Goal: Task Accomplishment & Management: Use online tool/utility

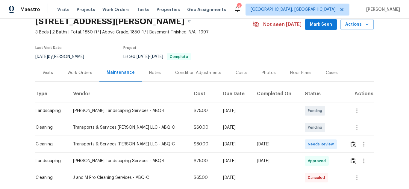
scroll to position [120, 0]
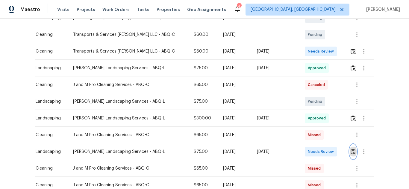
click at [350, 150] on img "button" at bounding box center [352, 152] width 5 height 6
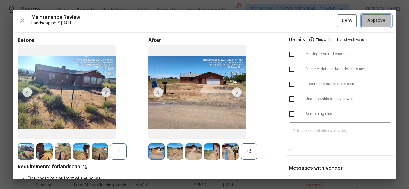
click at [373, 22] on span "Approve" at bounding box center [376, 20] width 18 height 7
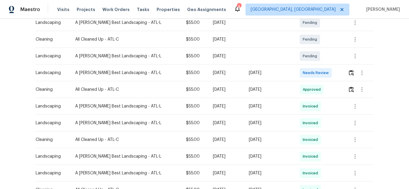
scroll to position [120, 0]
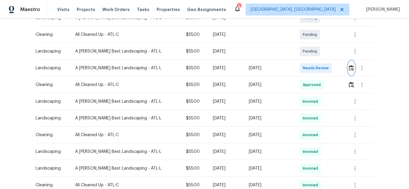
click at [348, 64] on button "button" at bounding box center [351, 68] width 7 height 14
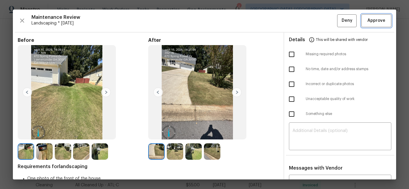
click at [367, 24] on span "Approve" at bounding box center [376, 20] width 18 height 7
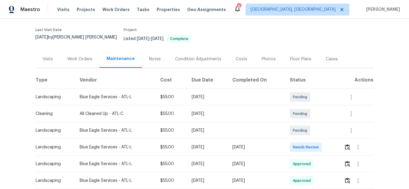
scroll to position [90, 0]
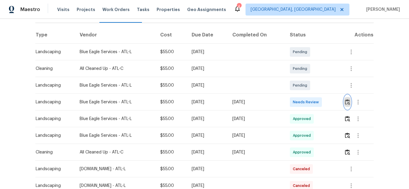
click at [347, 99] on img "button" at bounding box center [347, 102] width 5 height 6
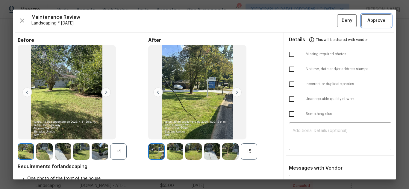
click at [375, 20] on span "Approve" at bounding box center [376, 20] width 18 height 7
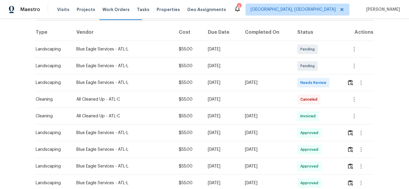
scroll to position [90, 0]
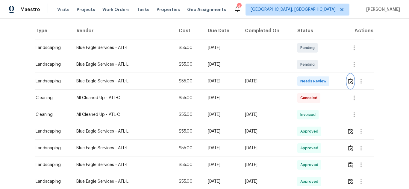
click at [351, 78] on img "button" at bounding box center [350, 81] width 5 height 6
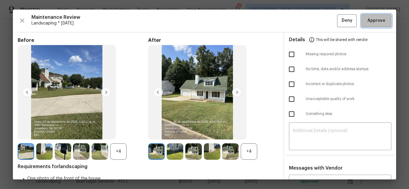
click at [367, 17] on span "Approve" at bounding box center [376, 20] width 18 height 7
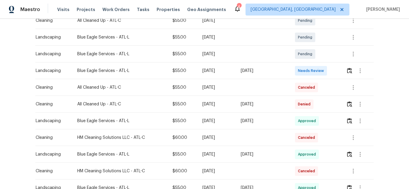
scroll to position [120, 0]
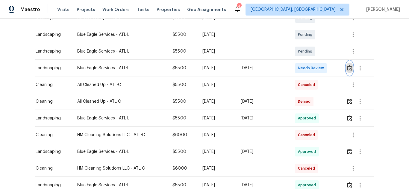
click at [350, 70] on img "button" at bounding box center [349, 68] width 5 height 6
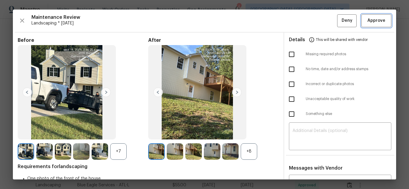
click at [371, 22] on span "Approve" at bounding box center [376, 20] width 18 height 7
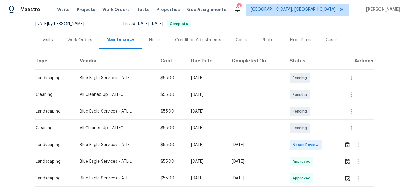
scroll to position [60, 0]
click at [345, 143] on img "button" at bounding box center [347, 145] width 5 height 6
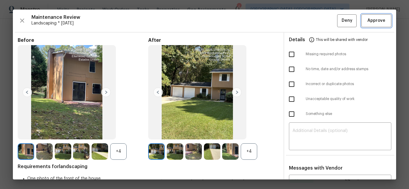
click at [366, 19] on span "Approve" at bounding box center [376, 20] width 20 height 7
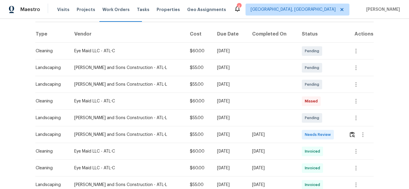
scroll to position [90, 0]
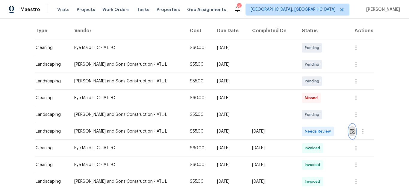
click at [350, 132] on img "button" at bounding box center [352, 132] width 5 height 6
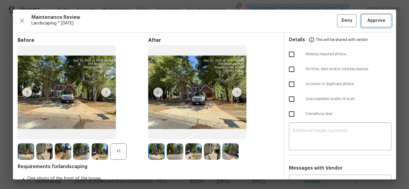
click at [370, 22] on span "Approve" at bounding box center [376, 20] width 18 height 7
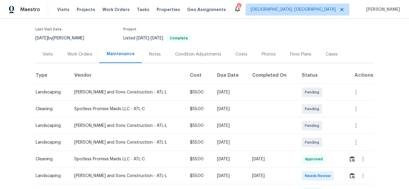
scroll to position [90, 0]
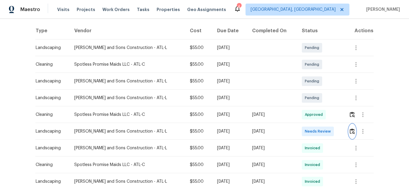
click at [350, 131] on img "button" at bounding box center [352, 132] width 5 height 6
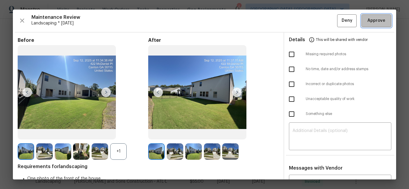
click at [373, 22] on span "Approve" at bounding box center [376, 20] width 18 height 7
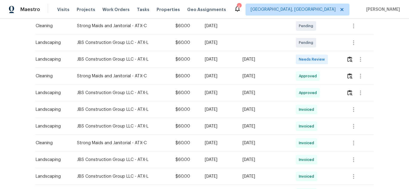
scroll to position [150, 0]
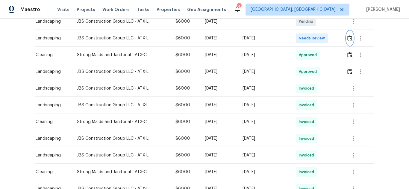
click at [347, 37] on img "button" at bounding box center [349, 38] width 5 height 6
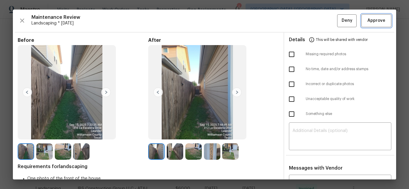
click at [378, 24] on span "Approve" at bounding box center [376, 20] width 18 height 7
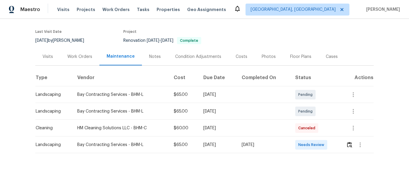
scroll to position [47, 0]
click at [347, 142] on img "button" at bounding box center [349, 145] width 5 height 6
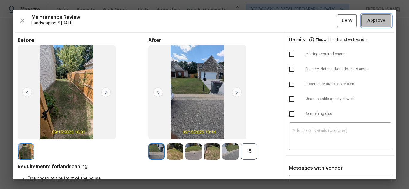
click at [367, 22] on span "Approve" at bounding box center [376, 20] width 18 height 7
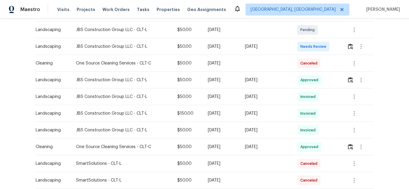
scroll to position [90, 0]
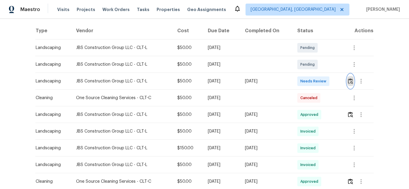
click at [348, 80] on img "button" at bounding box center [350, 81] width 5 height 6
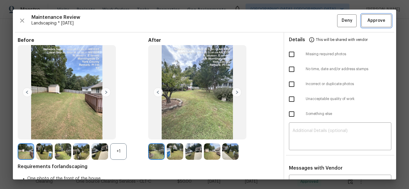
click at [370, 21] on span "Approve" at bounding box center [376, 20] width 18 height 7
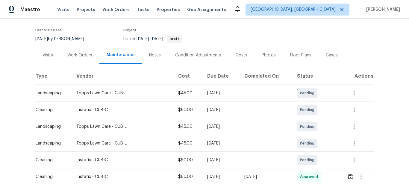
scroll to position [90, 0]
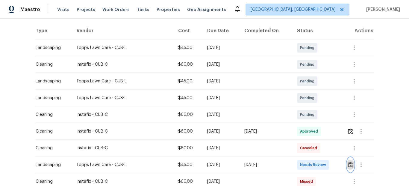
click at [350, 166] on img "button" at bounding box center [350, 165] width 5 height 6
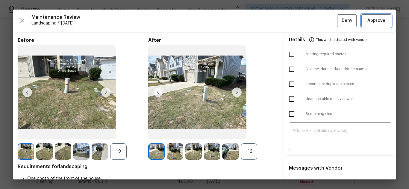
click at [374, 24] on span "Approve" at bounding box center [376, 20] width 18 height 7
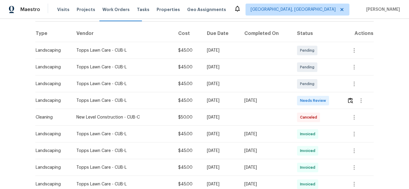
scroll to position [90, 0]
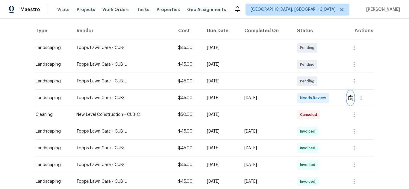
click at [347, 98] on button "button" at bounding box center [350, 98] width 7 height 14
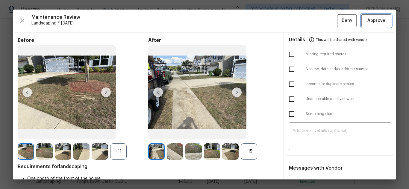
click at [379, 18] on span "Approve" at bounding box center [376, 20] width 18 height 7
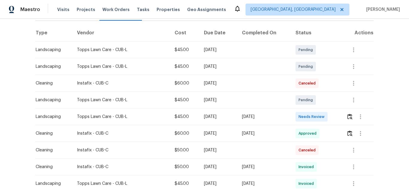
scroll to position [90, 0]
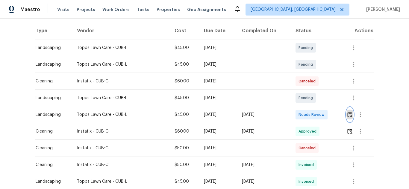
click at [347, 116] on img "button" at bounding box center [349, 115] width 5 height 6
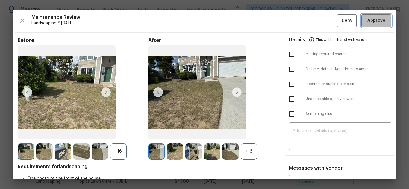
click at [366, 21] on span "Approve" at bounding box center [376, 20] width 20 height 7
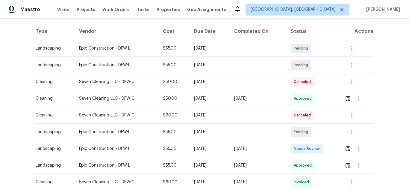
scroll to position [90, 0]
click at [349, 146] on img "button" at bounding box center [347, 148] width 5 height 6
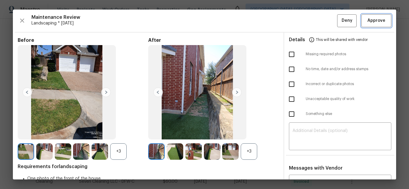
drag, startPoint x: 380, startPoint y: 18, endPoint x: 358, endPoint y: 20, distance: 22.5
click at [379, 19] on span "Approve" at bounding box center [376, 20] width 18 height 7
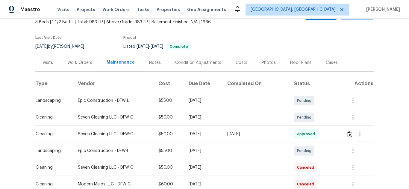
scroll to position [120, 0]
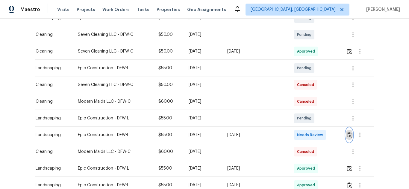
click at [348, 137] on img "button" at bounding box center [349, 135] width 5 height 6
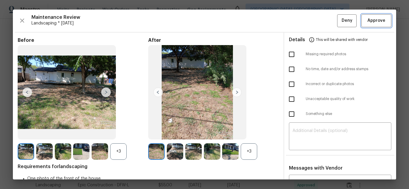
click at [367, 22] on span "Approve" at bounding box center [376, 20] width 18 height 7
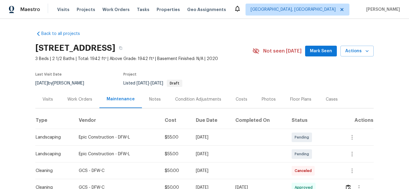
scroll to position [120, 0]
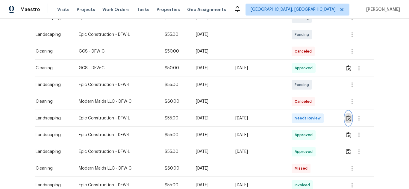
click at [348, 121] on img "button" at bounding box center [348, 119] width 5 height 6
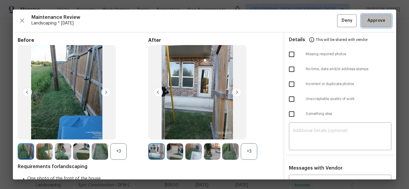
click at [376, 22] on span "Approve" at bounding box center [376, 20] width 18 height 7
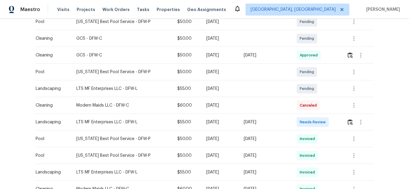
scroll to position [180, 0]
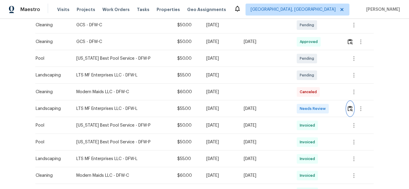
click at [347, 106] on img "button" at bounding box center [349, 109] width 5 height 6
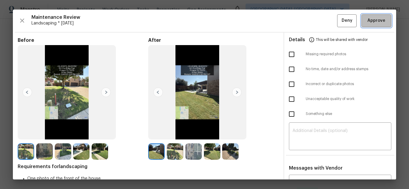
drag, startPoint x: 379, startPoint y: 21, endPoint x: 209, endPoint y: 5, distance: 170.7
click at [378, 22] on span "Approve" at bounding box center [376, 20] width 18 height 7
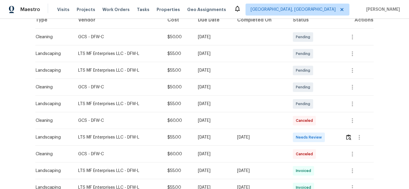
scroll to position [120, 0]
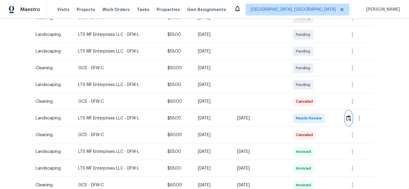
click at [350, 117] on img "button" at bounding box center [348, 119] width 5 height 6
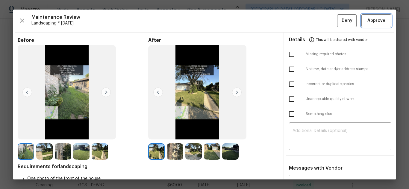
click at [371, 18] on span "Approve" at bounding box center [376, 20] width 18 height 7
